Goal: Complete application form

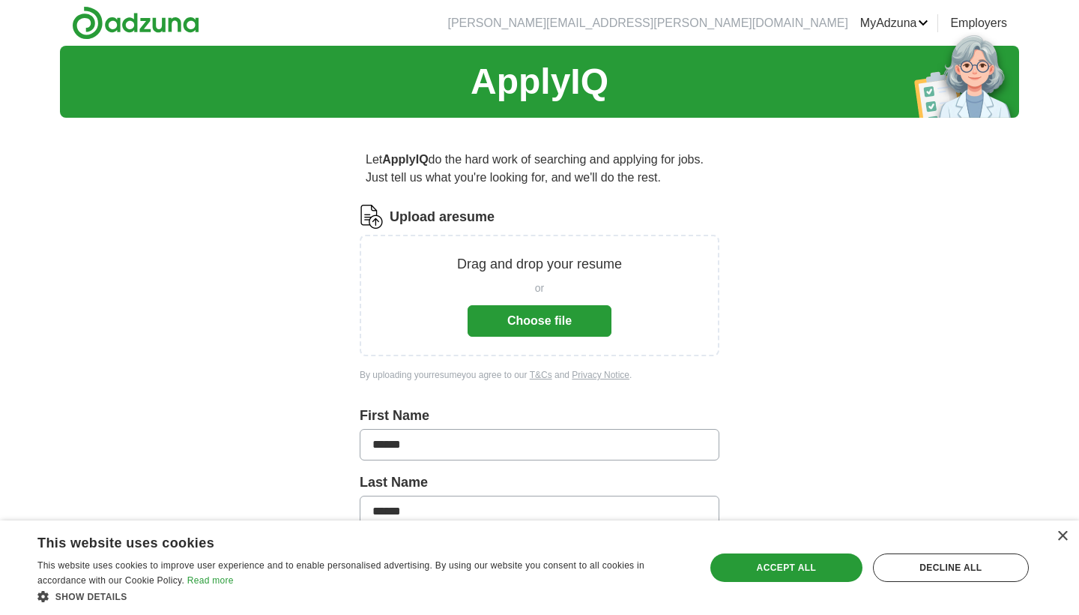
click at [593, 313] on button "Choose file" at bounding box center [540, 320] width 144 height 31
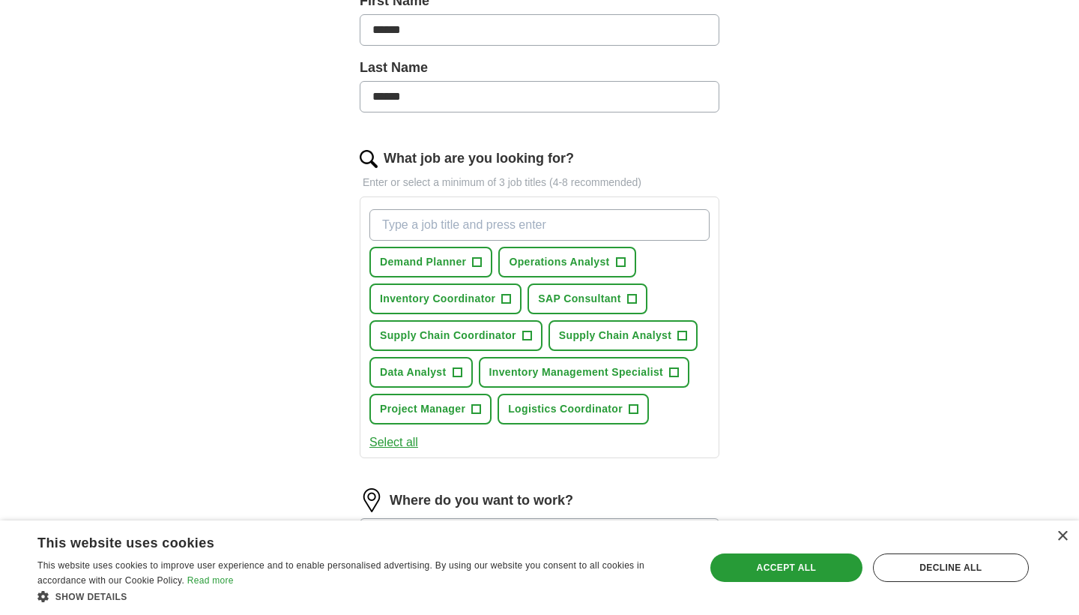
scroll to position [356, 0]
click at [474, 261] on span "+" at bounding box center [477, 262] width 9 height 12
click at [591, 268] on span "Operations Analyst" at bounding box center [559, 261] width 100 height 16
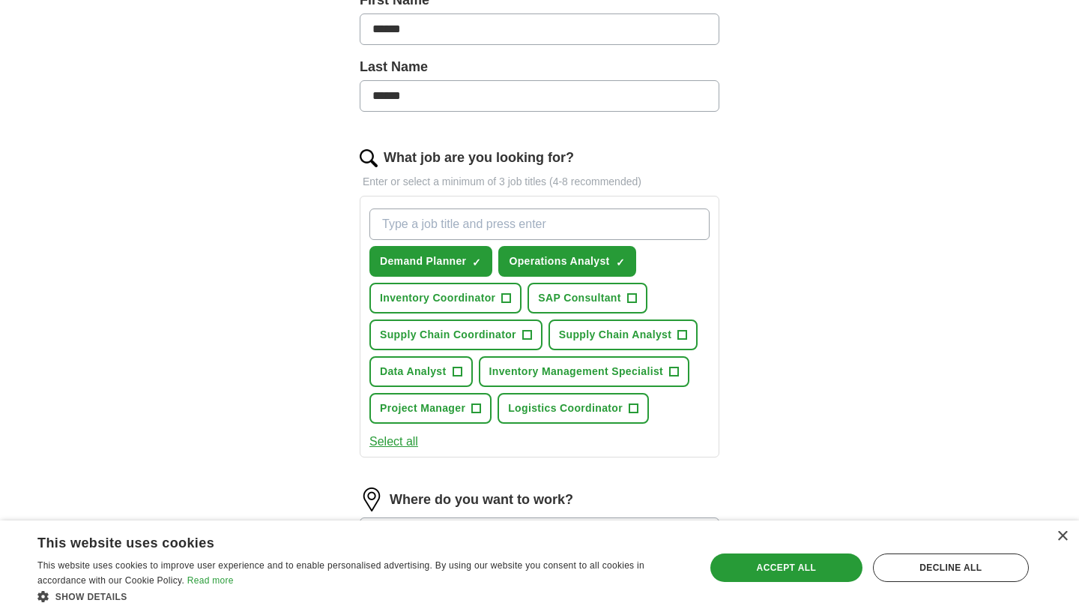
click at [499, 298] on button "Inventory Coordinator +" at bounding box center [445, 298] width 152 height 31
click at [519, 331] on button "Supply Chain Coordinator +" at bounding box center [455, 334] width 173 height 31
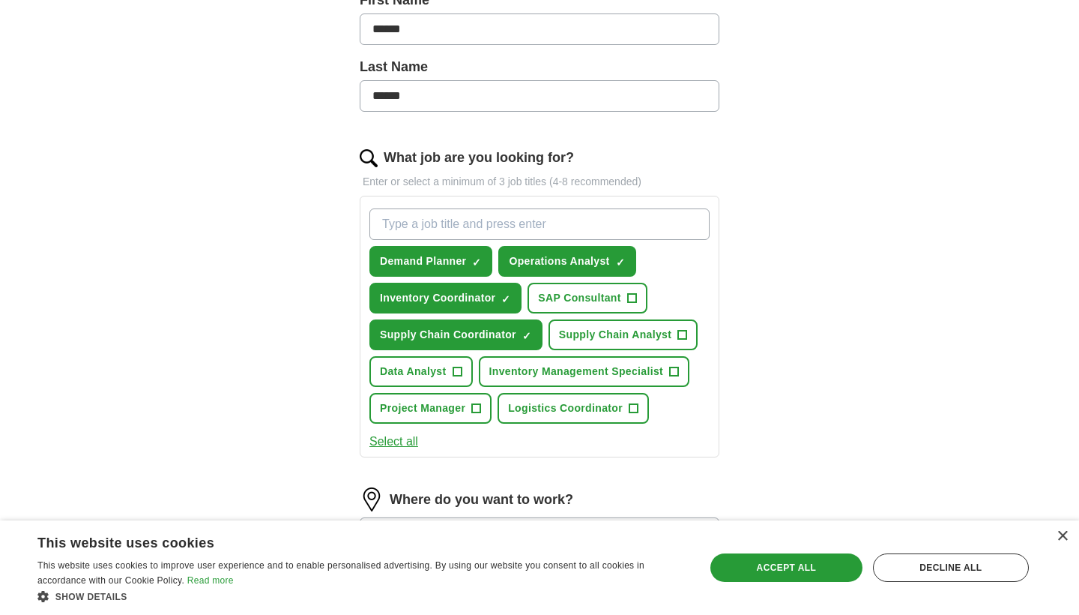
click at [565, 331] on span "Supply Chain Analyst" at bounding box center [615, 335] width 112 height 16
click at [551, 365] on span "Inventory Management Specialist" at bounding box center [576, 372] width 175 height 16
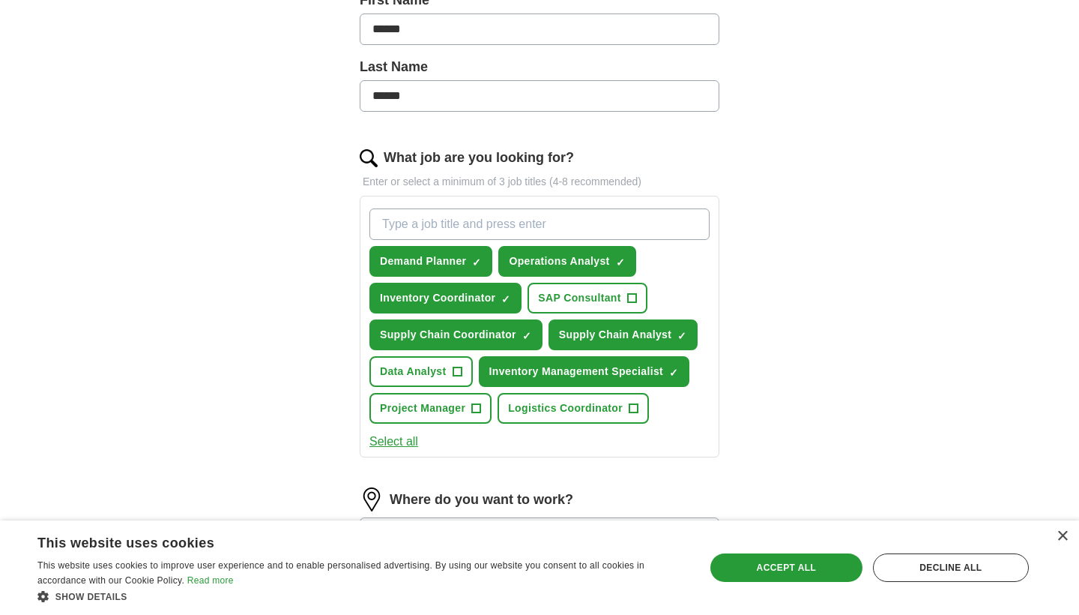
click at [479, 405] on span "+" at bounding box center [476, 408] width 9 height 12
click at [519, 405] on span "Logistics Coordinator" at bounding box center [565, 408] width 115 height 16
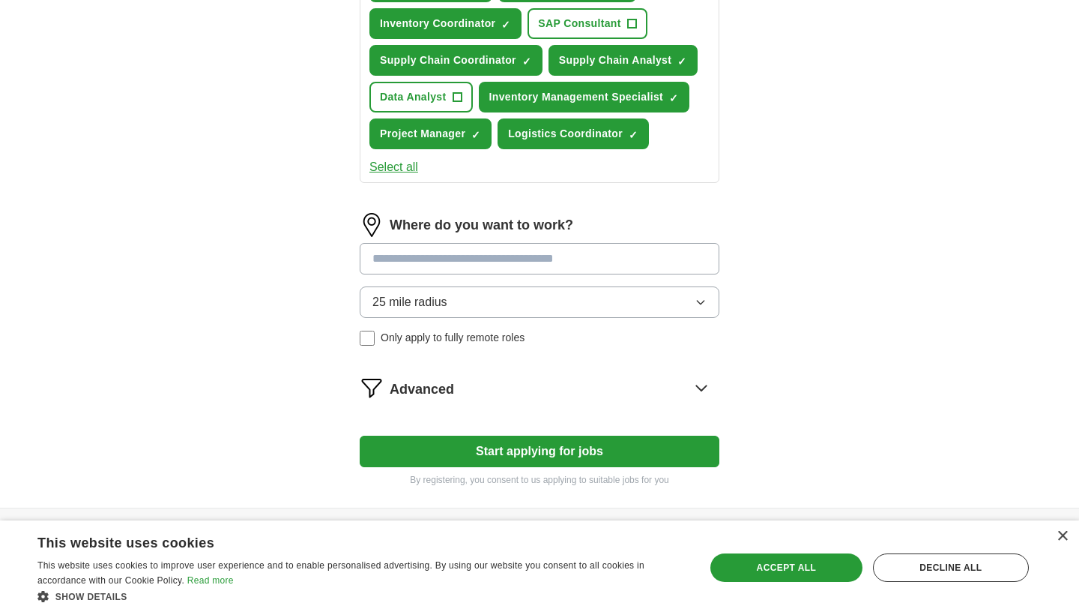
scroll to position [638, 0]
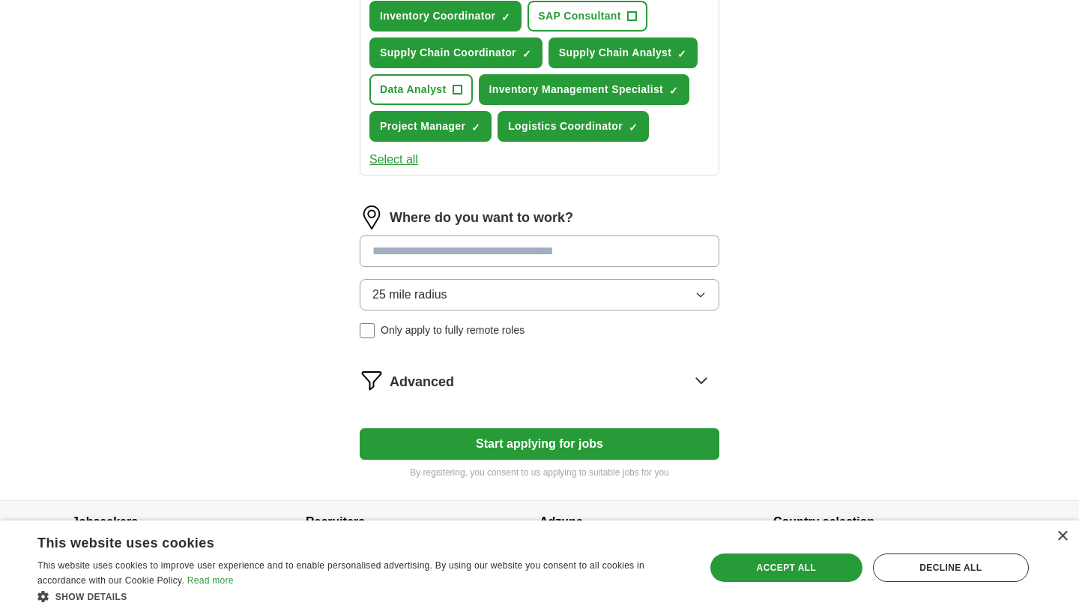
click at [489, 250] on input at bounding box center [540, 250] width 360 height 31
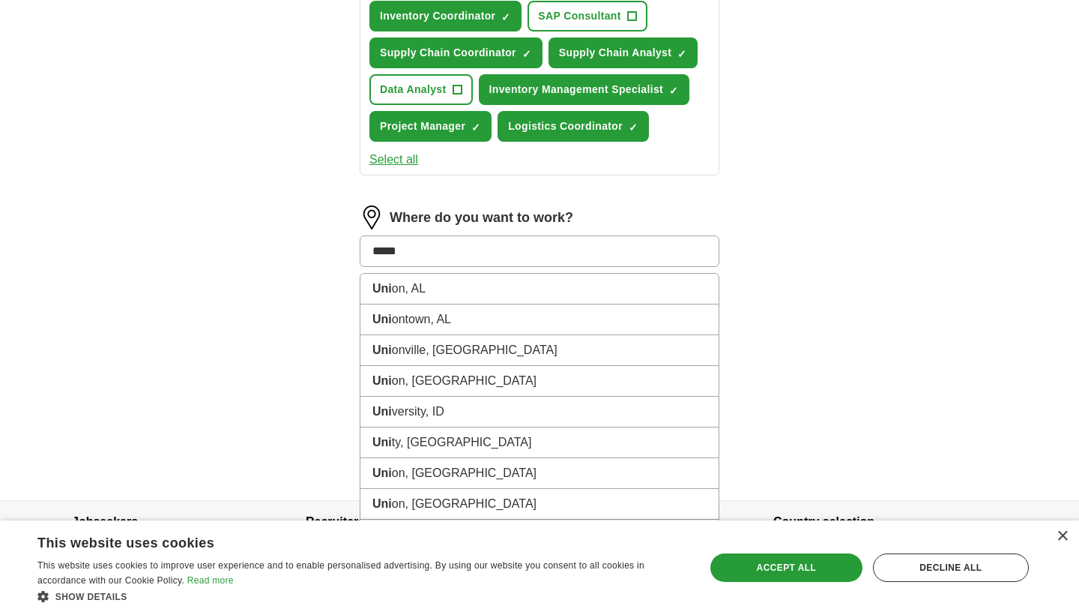
type input "******"
